Goal: Find specific page/section: Find specific page/section

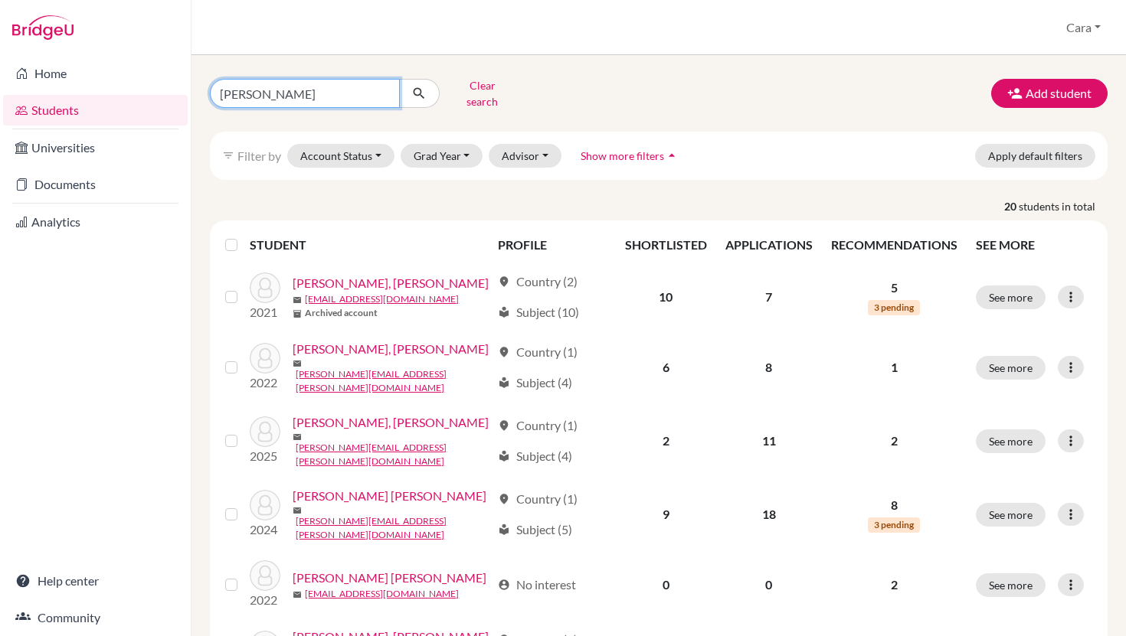
click at [361, 92] on input "[PERSON_NAME]" at bounding box center [305, 93] width 190 height 29
type input "r"
type input "[DEMOGRAPHIC_DATA]"
click button "submit" at bounding box center [419, 93] width 41 height 29
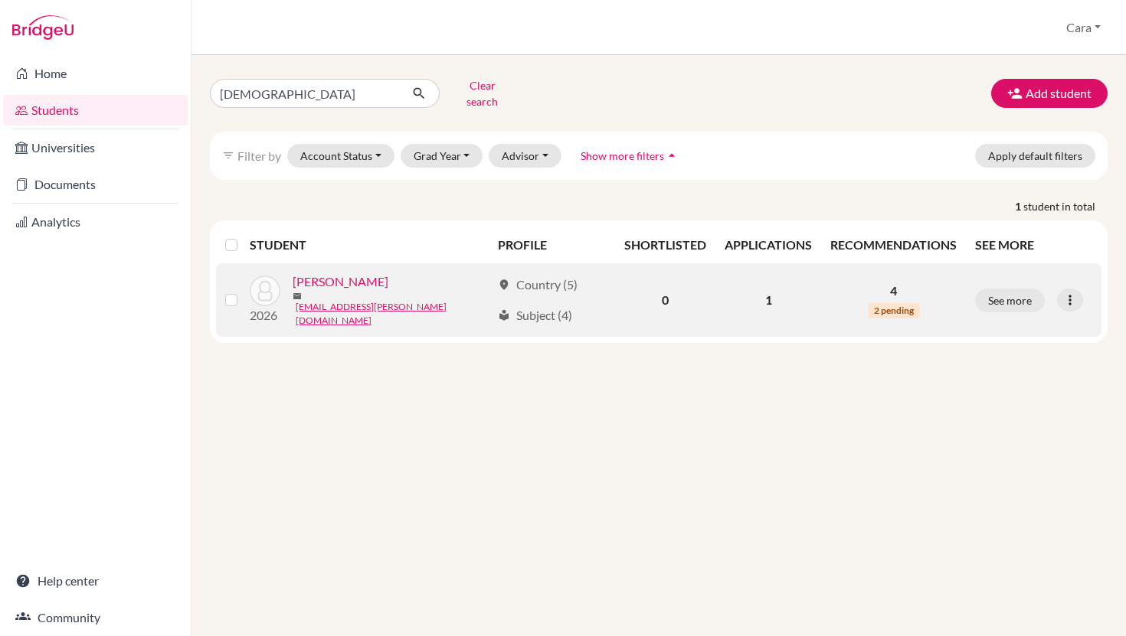
click at [334, 283] on link "[PERSON_NAME]" at bounding box center [341, 282] width 96 height 18
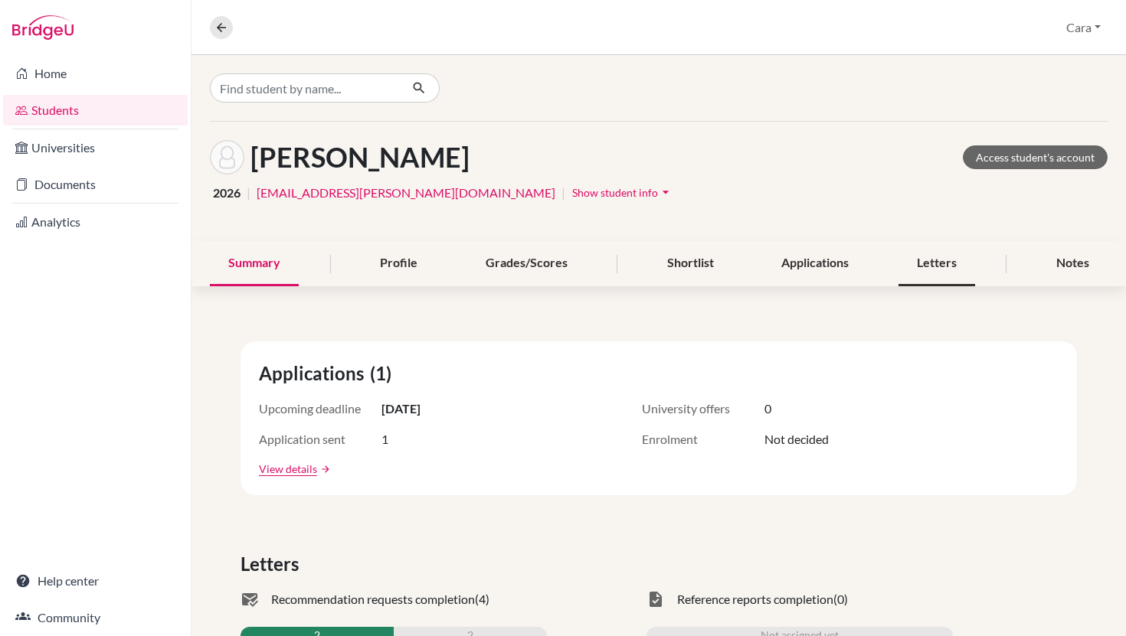
click at [948, 270] on div "Letters" at bounding box center [936, 263] width 77 height 45
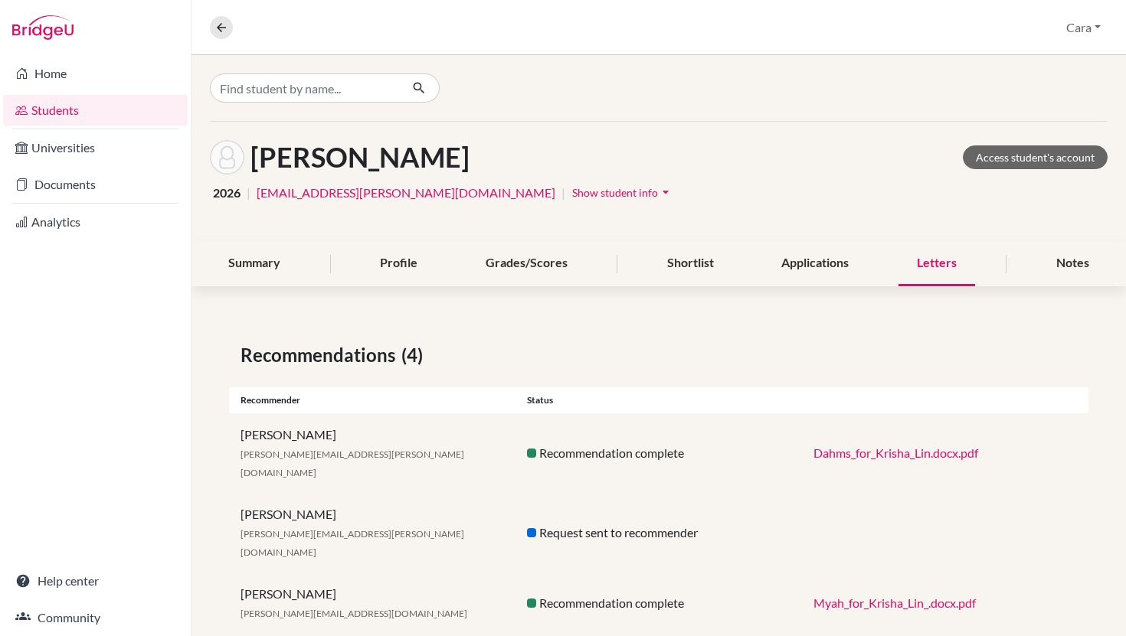
scroll to position [59, 0]
